Goal: Navigation & Orientation: Find specific page/section

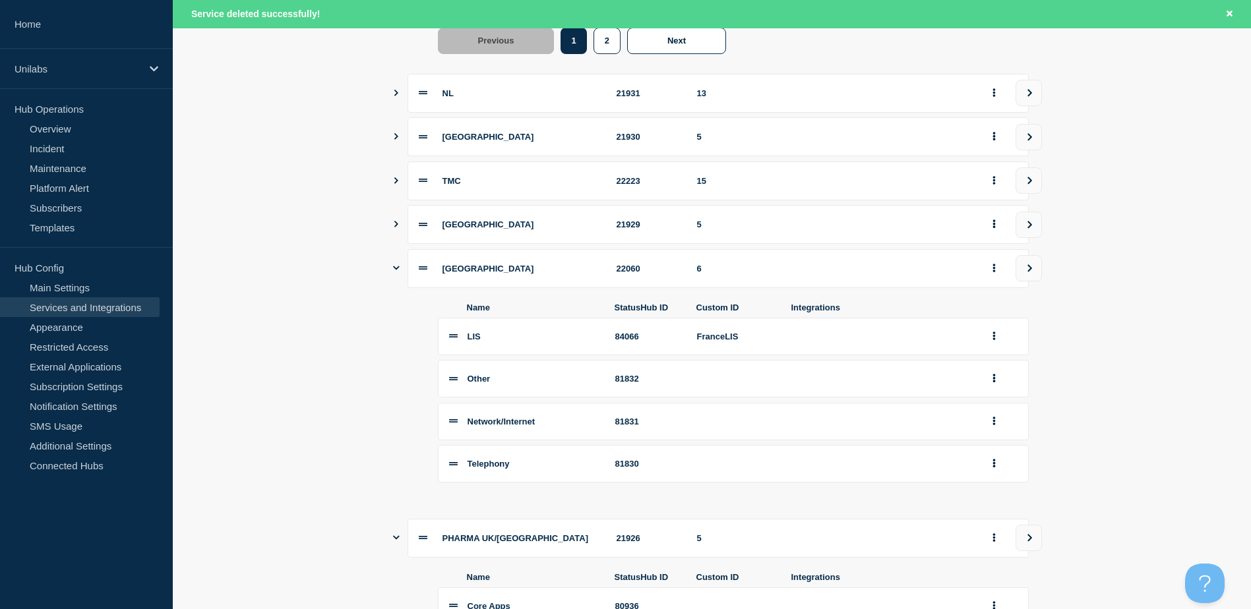
click at [394, 270] on icon "Show services" at bounding box center [396, 268] width 7 height 4
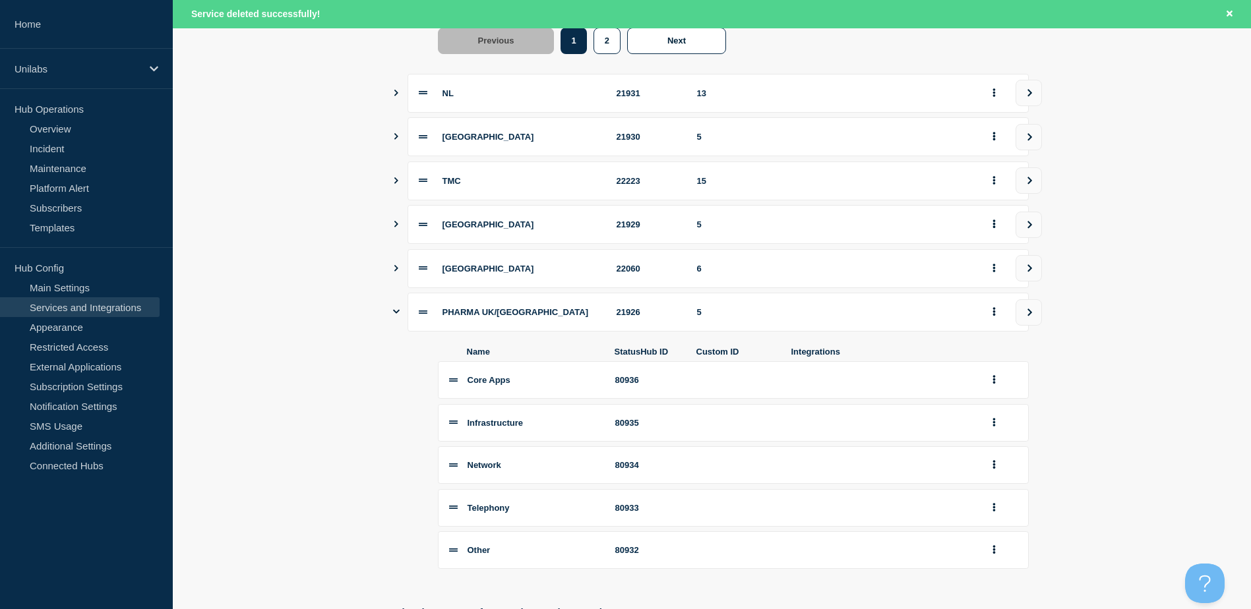
click at [396, 96] on button "Show services" at bounding box center [396, 93] width 7 height 39
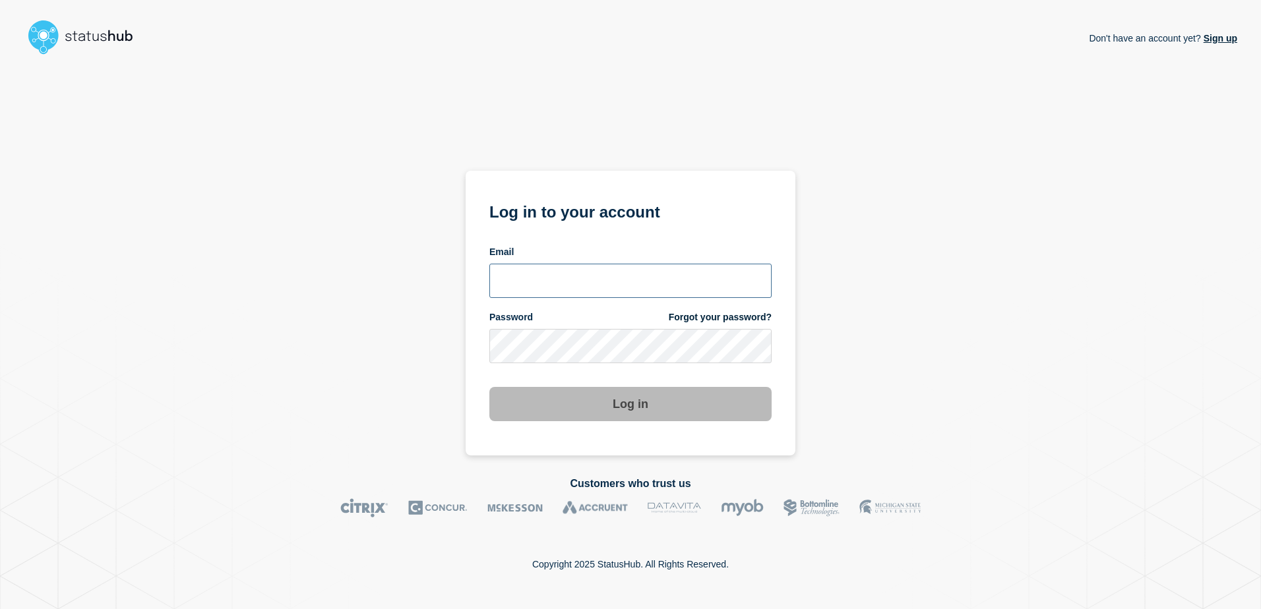
type input "alan.capistrano@kocho.co.uk"
click at [606, 383] on div "Log in" at bounding box center [630, 399] width 282 height 45
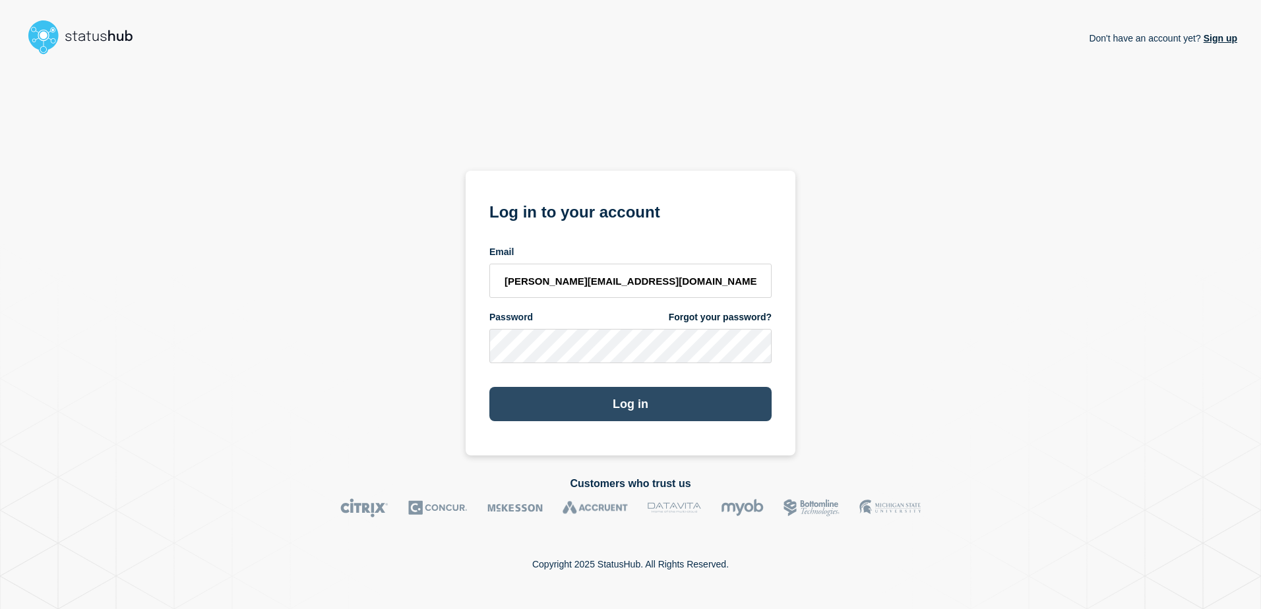
click at [608, 399] on button "Log in" at bounding box center [630, 404] width 282 height 34
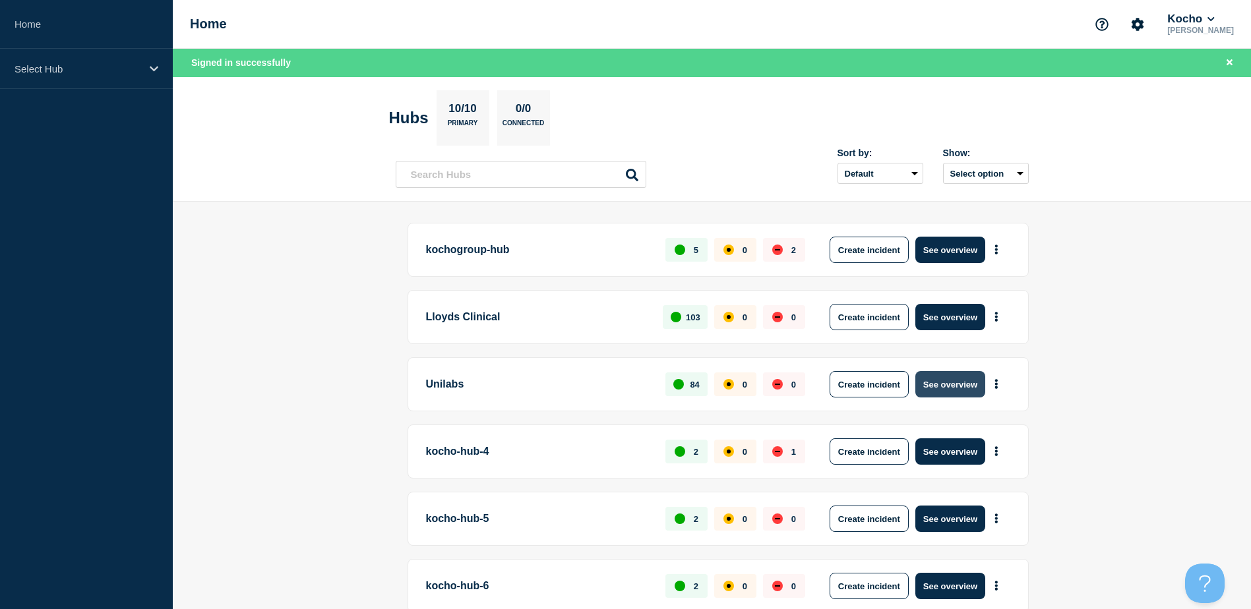
click at [954, 376] on button "See overview" at bounding box center [951, 384] width 70 height 26
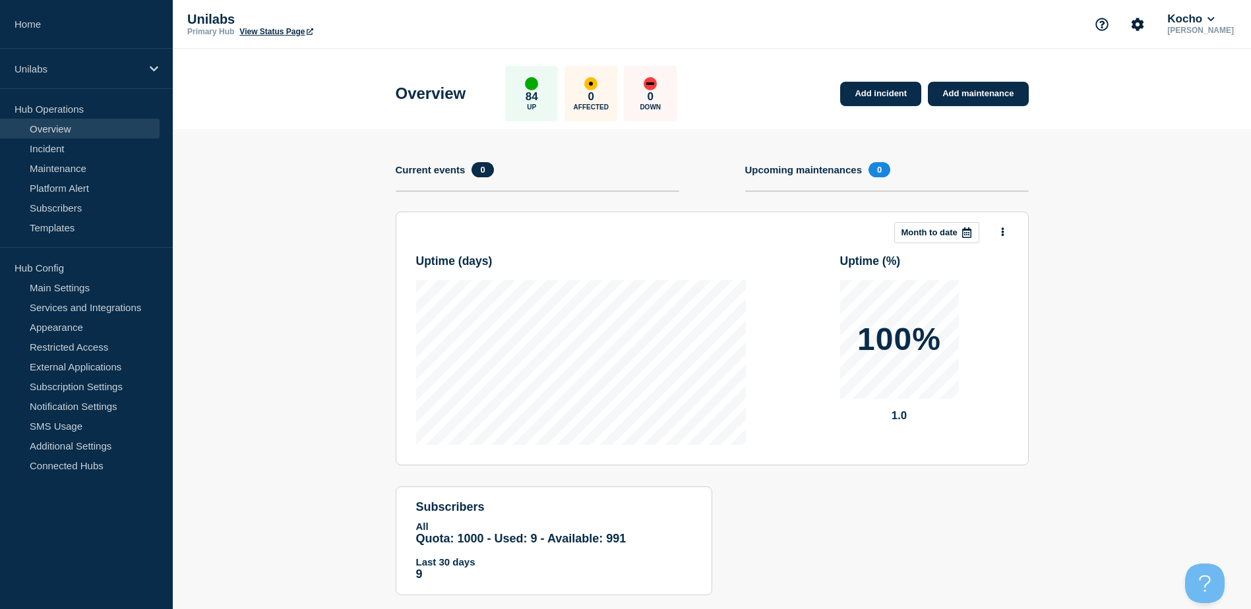
click at [322, 387] on section "Add incident Add maintenance Current events 0 Upcoming maintenances 0 This mont…" at bounding box center [712, 372] width 1078 height 486
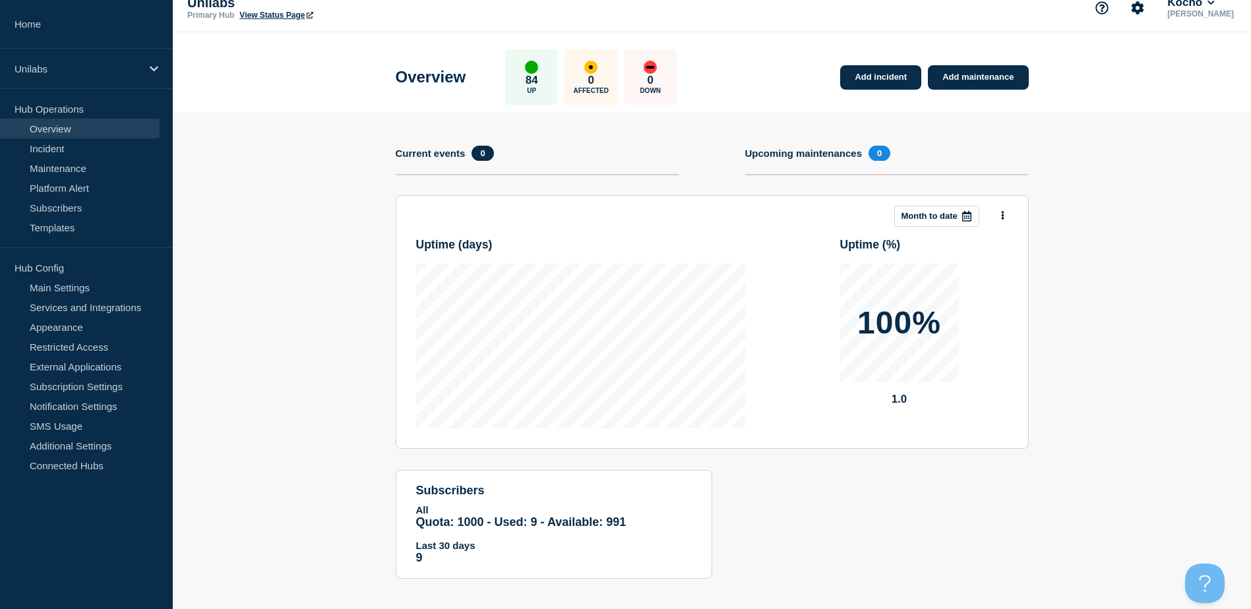
scroll to position [26, 0]
